Goal: Transaction & Acquisition: Purchase product/service

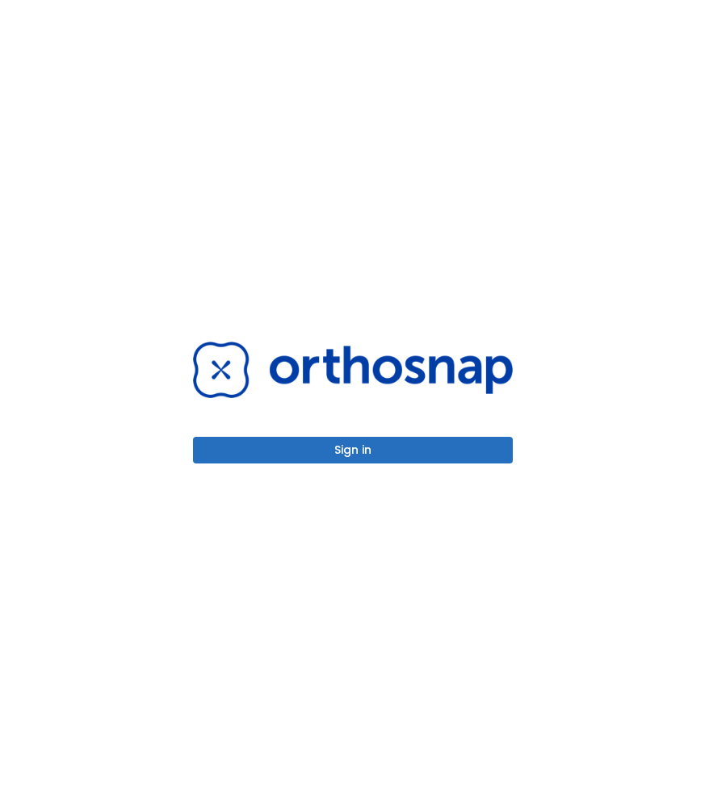
click at [382, 475] on div "Sign in" at bounding box center [353, 402] width 358 height 805
click at [374, 445] on button "Sign in" at bounding box center [353, 450] width 320 height 27
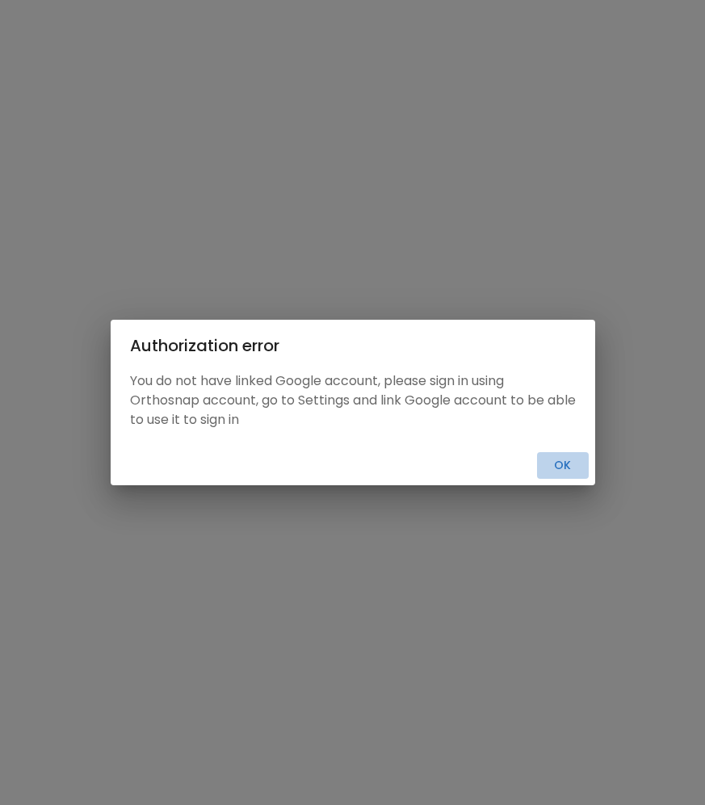
drag, startPoint x: 567, startPoint y: 468, endPoint x: 408, endPoint y: 463, distance: 158.3
click at [563, 467] on button "Ok" at bounding box center [563, 465] width 52 height 27
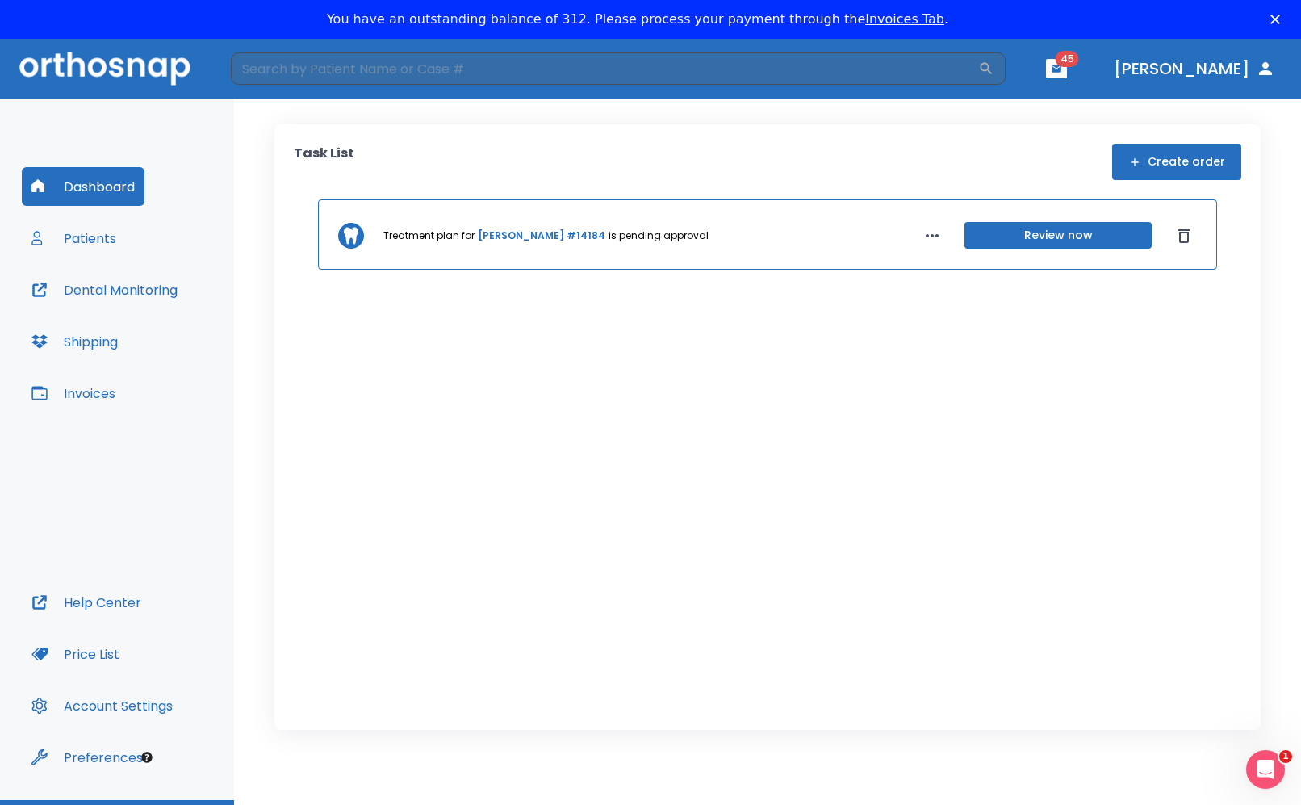
click at [105, 387] on button "Invoices" at bounding box center [73, 393] width 103 height 39
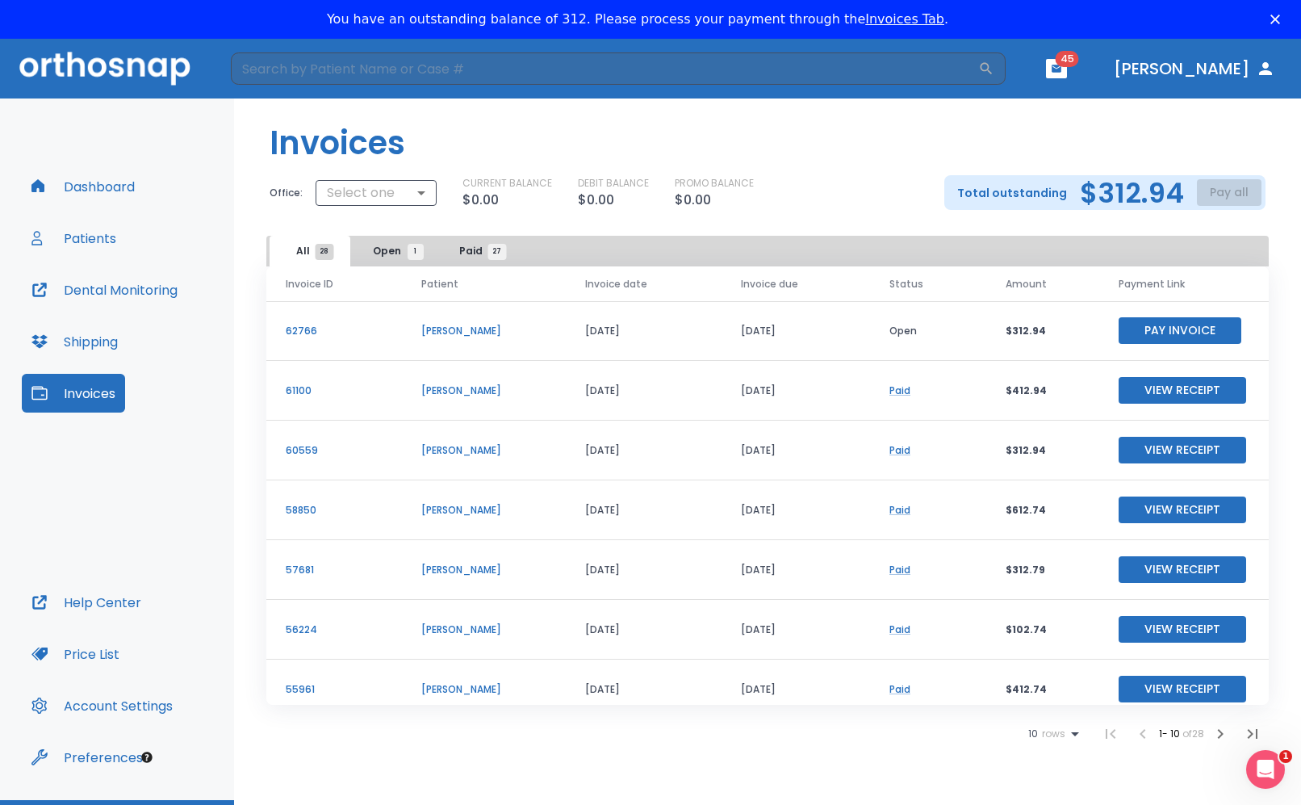
click at [704, 186] on h2 "$312.94" at bounding box center [1132, 193] width 104 height 24
click at [704, 329] on button "Pay Invoice" at bounding box center [1180, 330] width 123 height 27
